Goal: Task Accomplishment & Management: Use online tool/utility

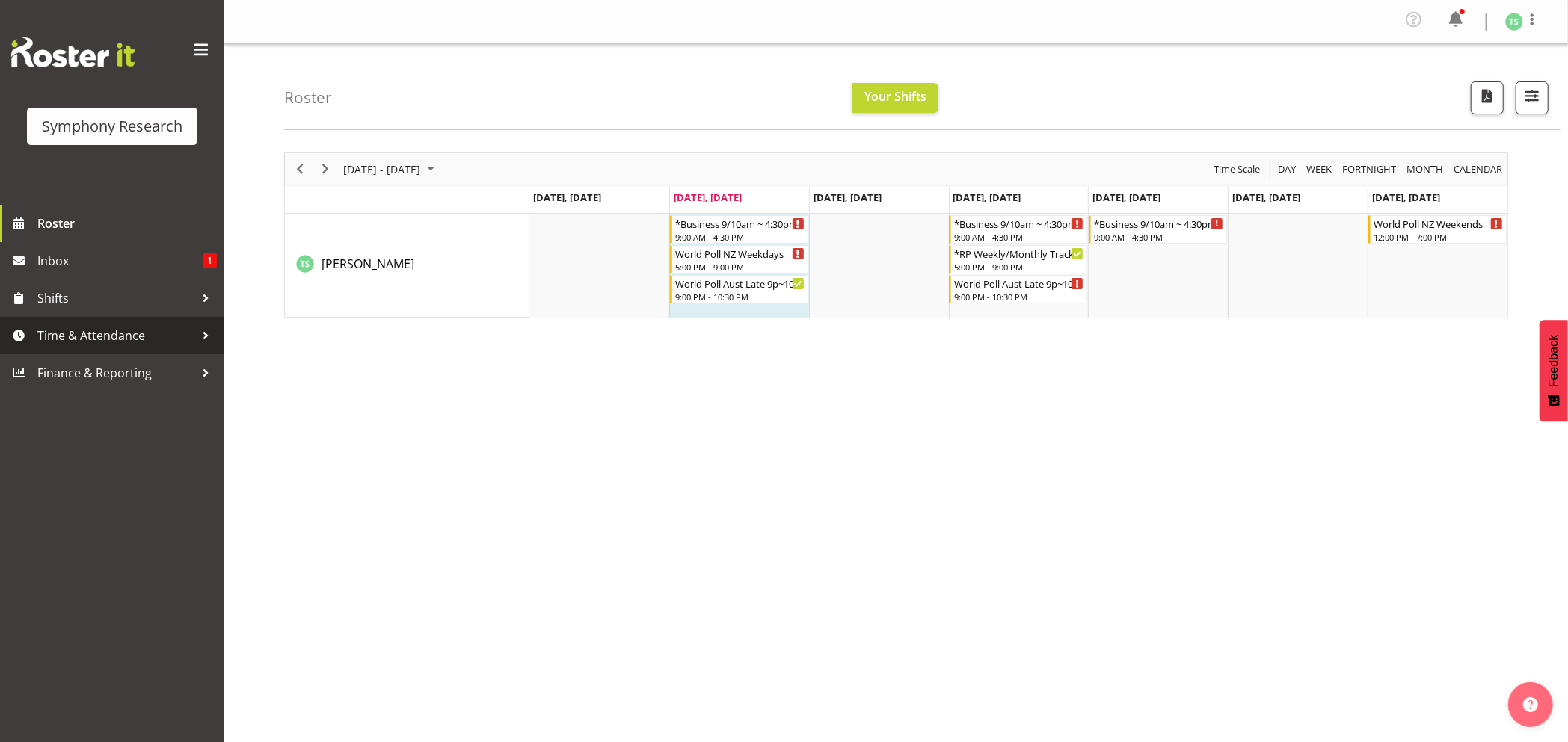
click at [88, 330] on span "Time & Attendance" at bounding box center [116, 335] width 157 height 22
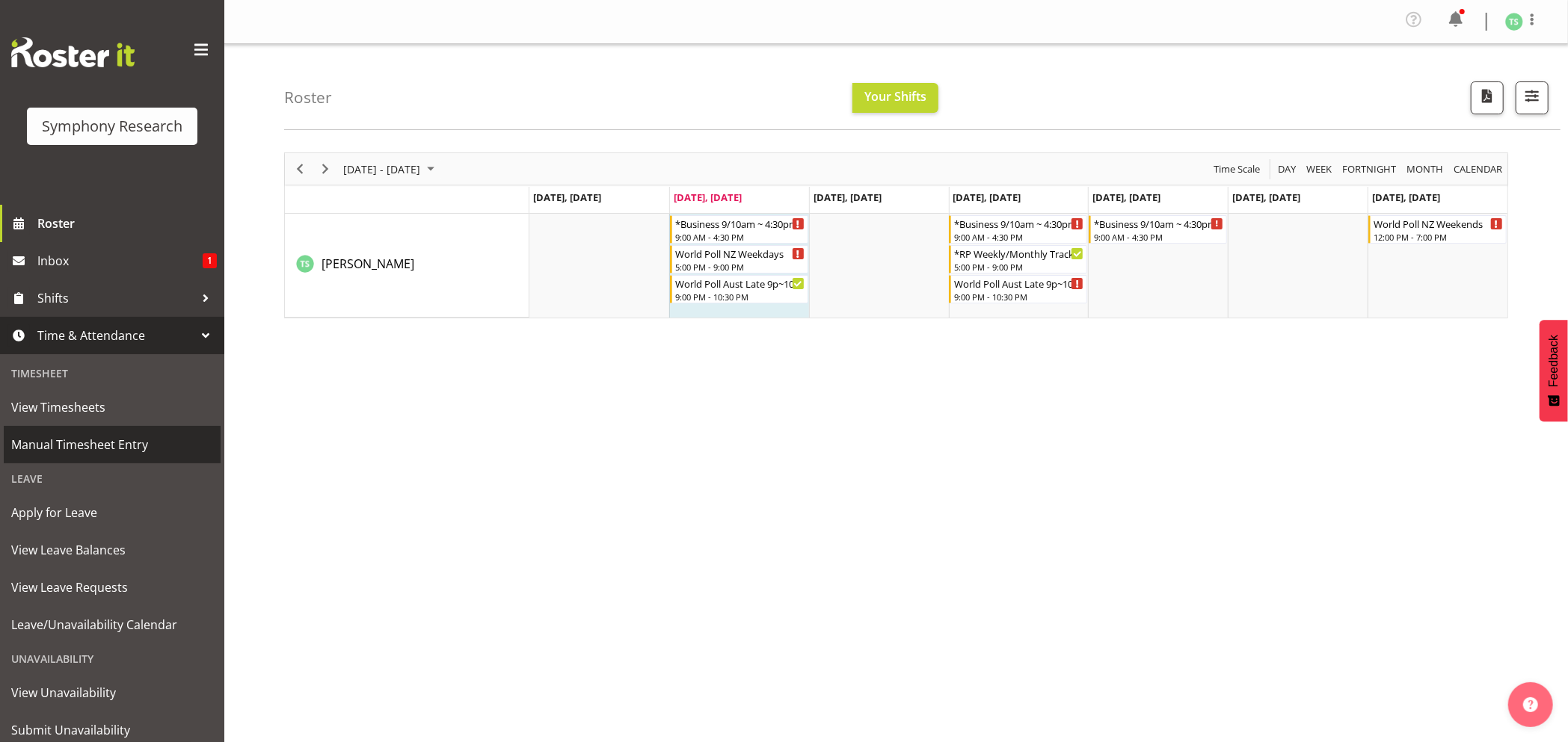
drag, startPoint x: 76, startPoint y: 440, endPoint x: 120, endPoint y: 432, distance: 44.7
click at [78, 438] on span "Manual Timesheet Entry" at bounding box center [112, 444] width 202 height 22
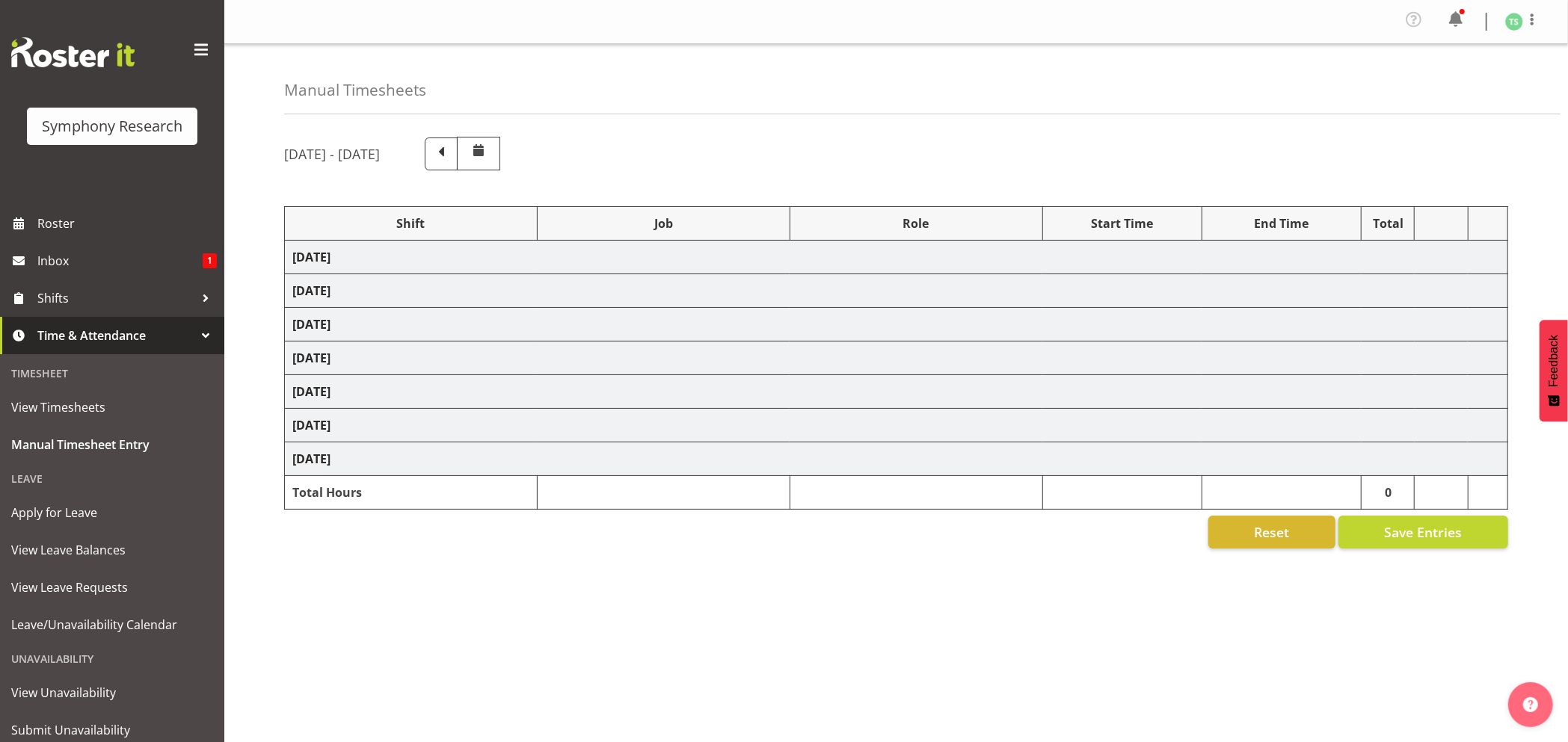
select select "26078"
select select "10587"
select select "47"
select select "26078"
select select "10587"
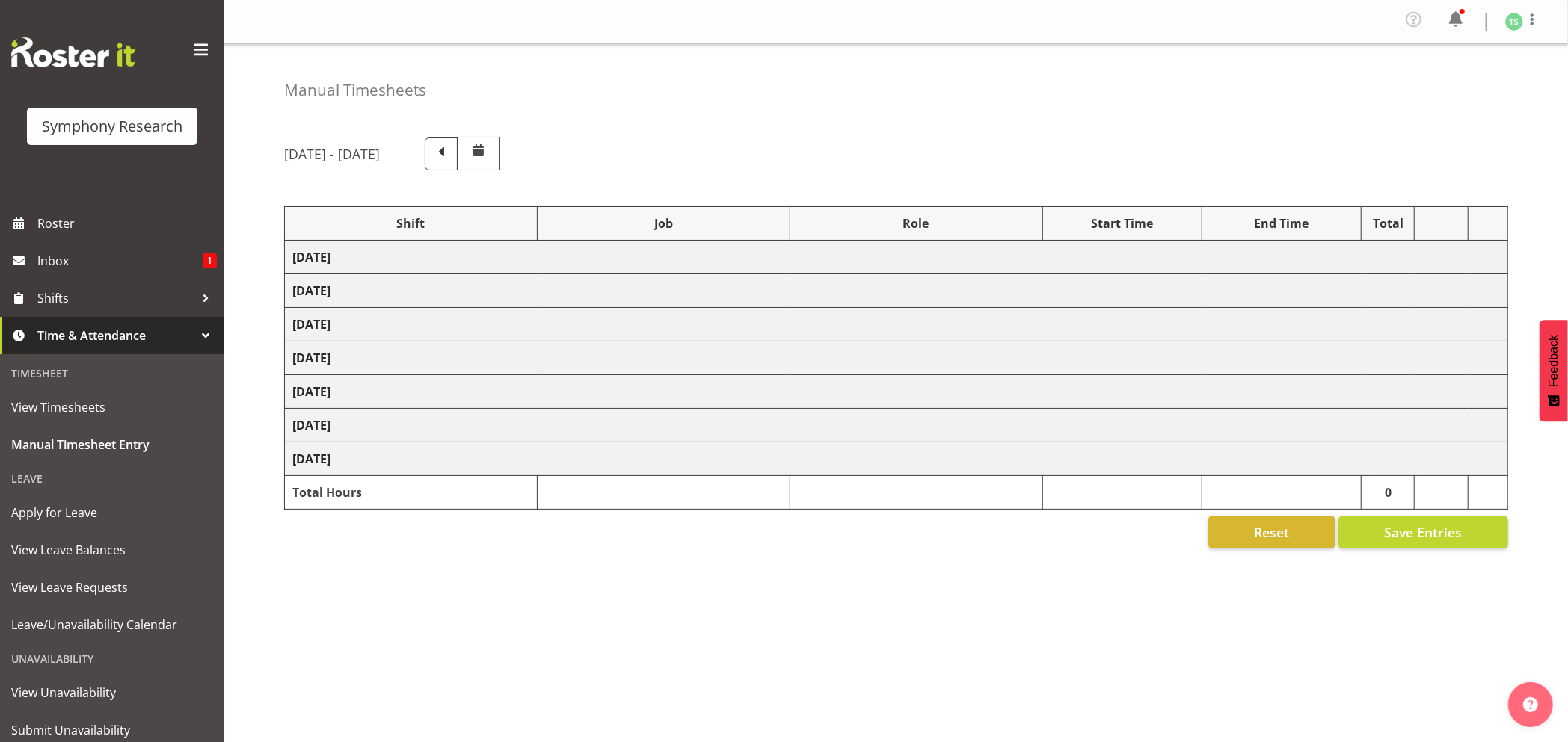
select select "47"
